Goal: Navigation & Orientation: Find specific page/section

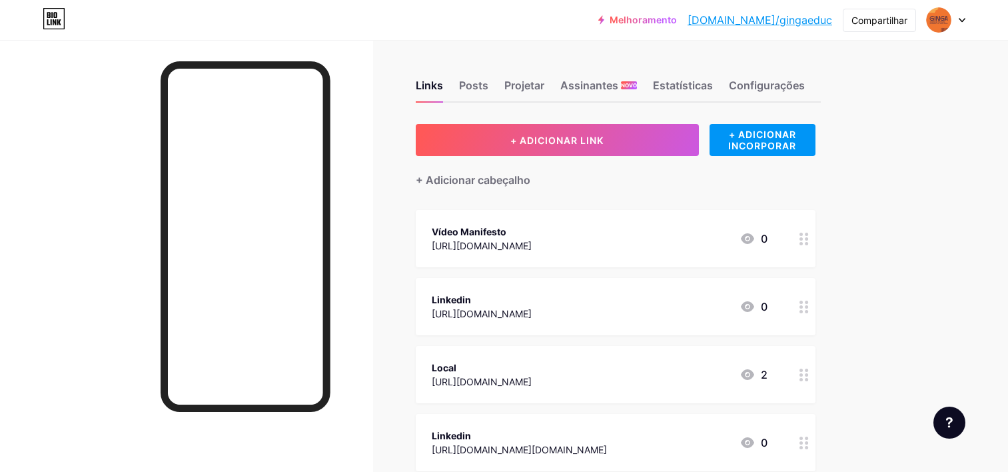
scroll to position [133, 0]
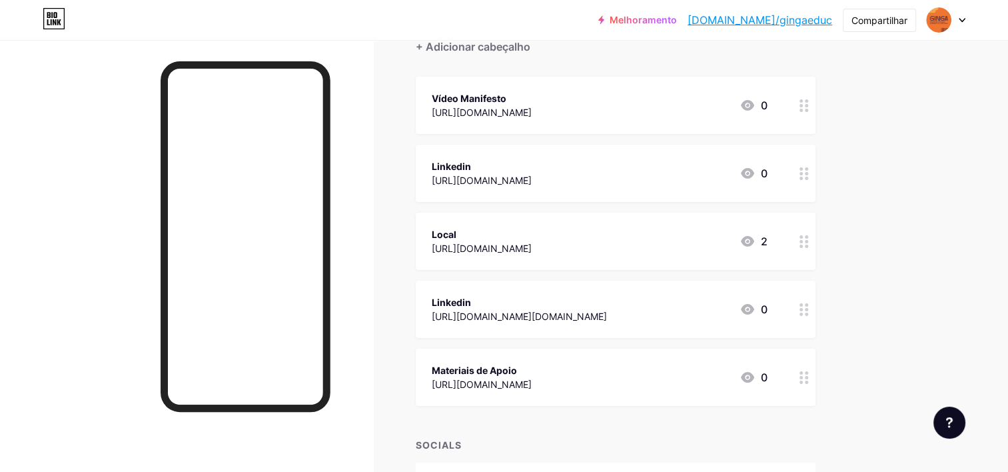
click at [881, 145] on div "Melhoramento [DOMAIN_NAME]/gingae... [DOMAIN_NAME]/gingaeduc Compartilhar Switc…" at bounding box center [504, 214] width 1008 height 694
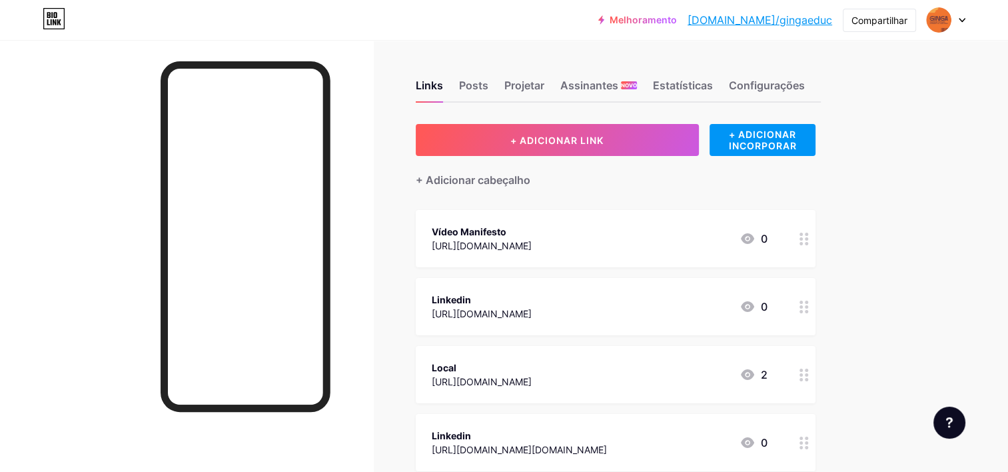
click at [784, 24] on link "[DOMAIN_NAME]/gingaeduc" at bounding box center [760, 20] width 145 height 16
click at [966, 19] on div "Melhoramento bio.link/gingae... bio.link/gingaeduc Compartilhar Switch accounts…" at bounding box center [504, 20] width 1008 height 24
click at [961, 20] on icon at bounding box center [962, 20] width 5 height 3
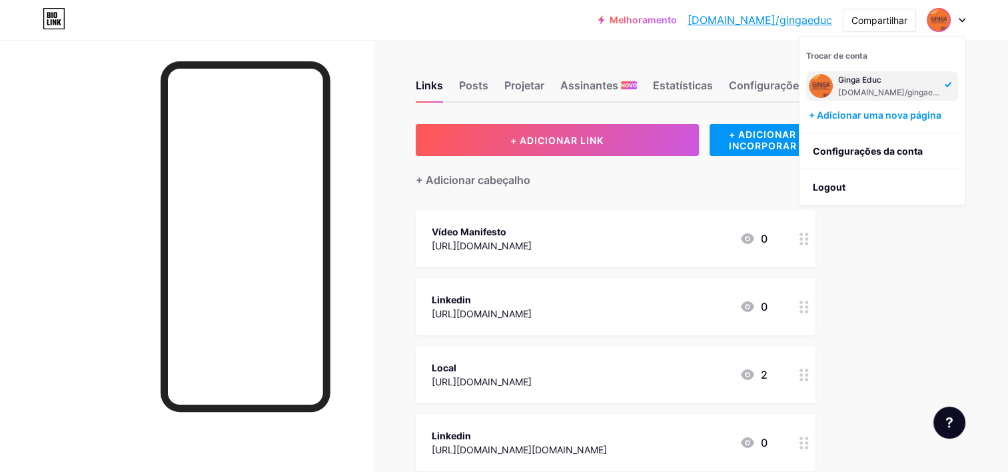
click at [883, 313] on div "Melhoramento bio.link/gingae... bio.link/gingaeduc Compartilhar Trocar de conta…" at bounding box center [504, 347] width 1008 height 694
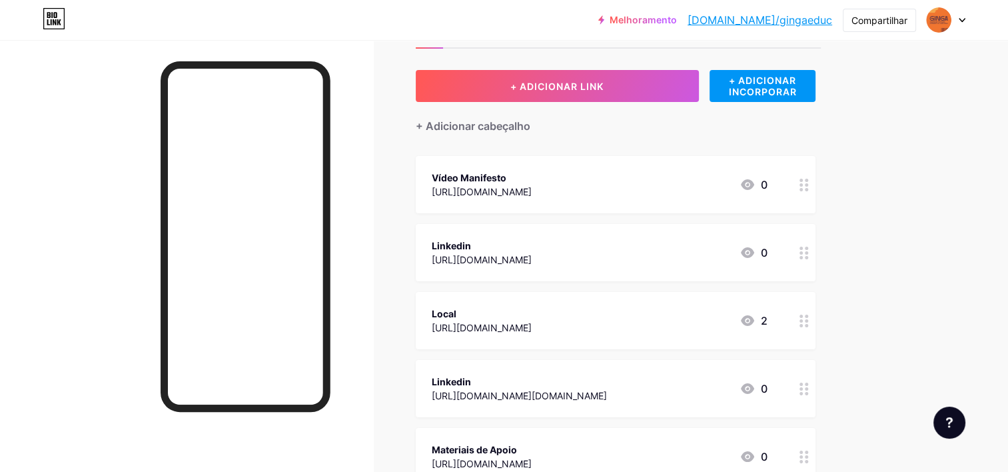
scroll to position [133, 0]
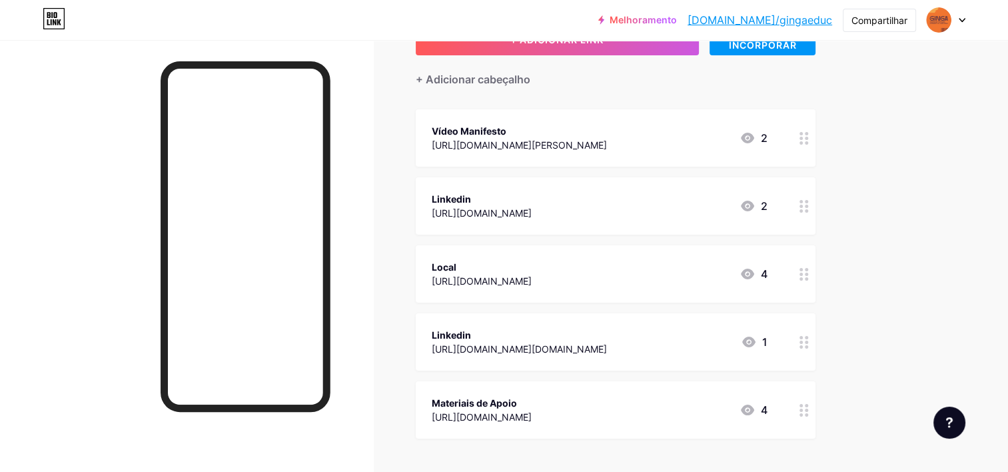
scroll to position [88, 0]
